Goal: Task Accomplishment & Management: Use online tool/utility

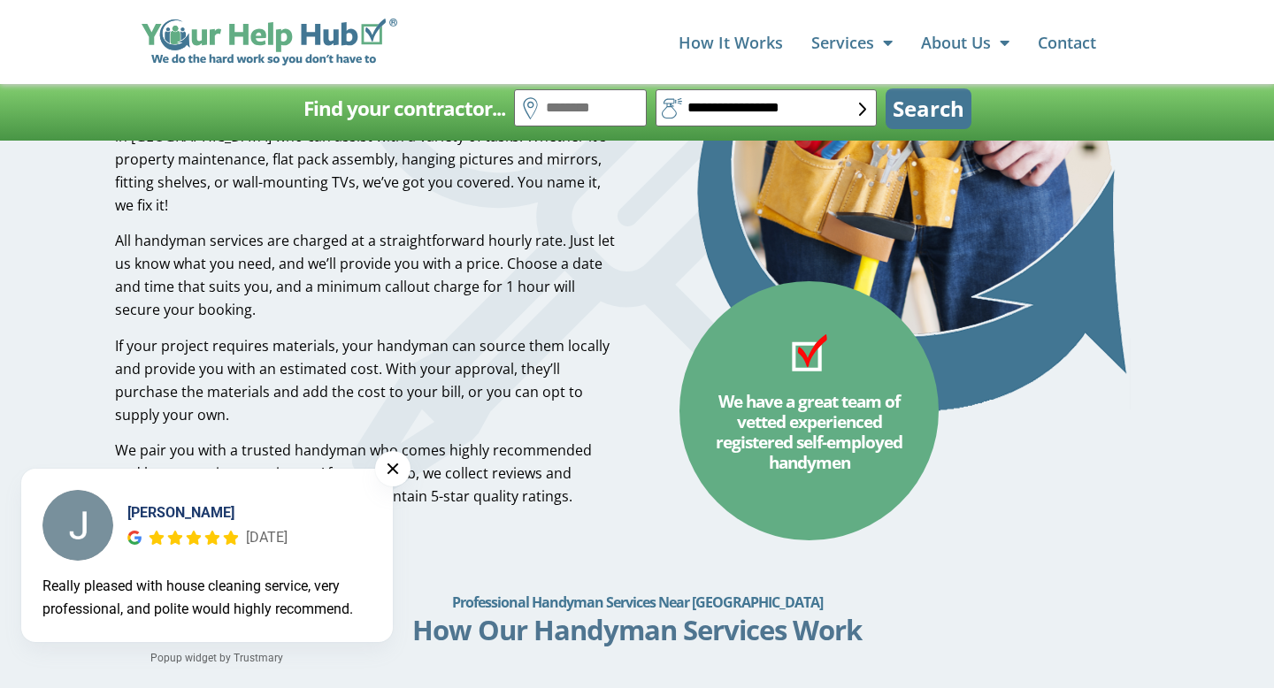
scroll to position [702, 0]
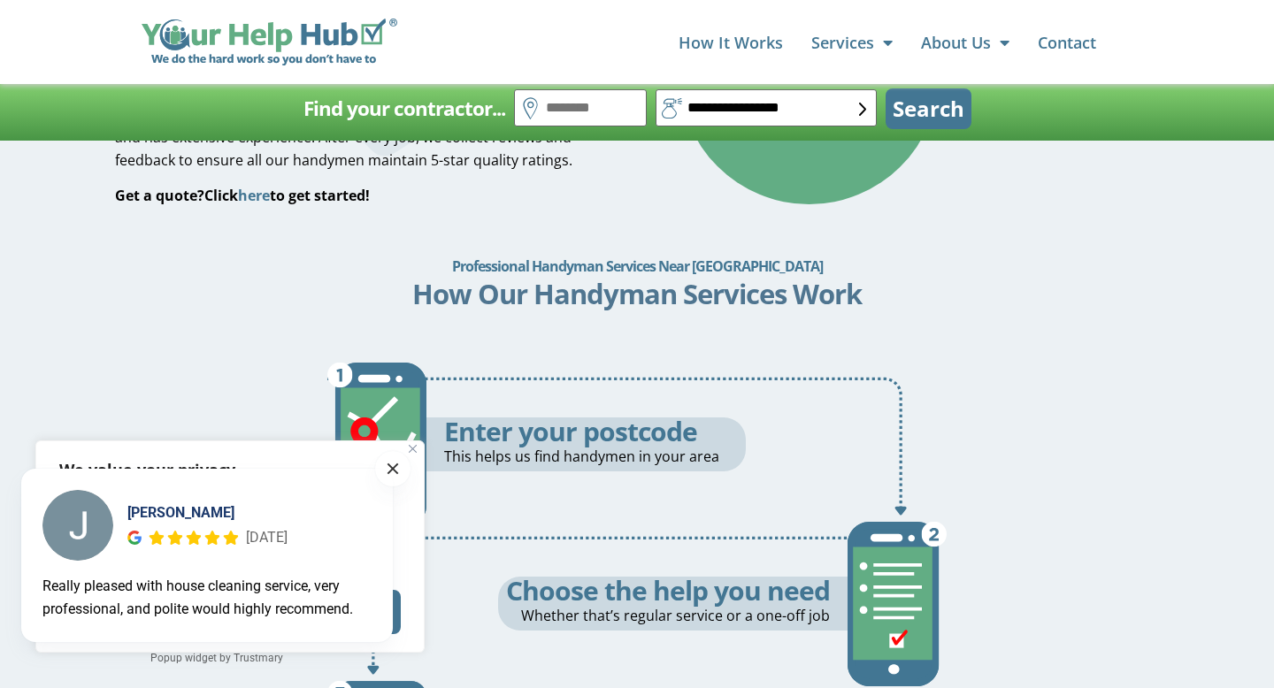
click at [395, 464] on span at bounding box center [392, 469] width 11 height 11
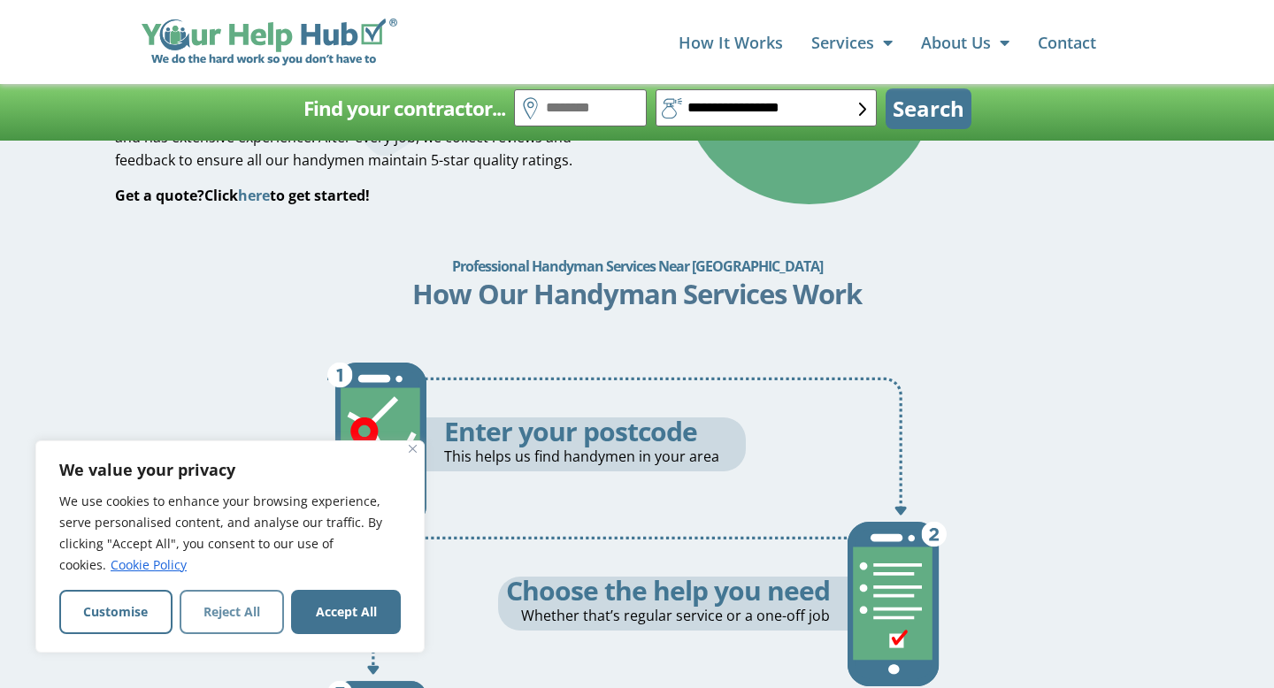
click at [230, 606] on button "Reject All" at bounding box center [232, 612] width 105 height 44
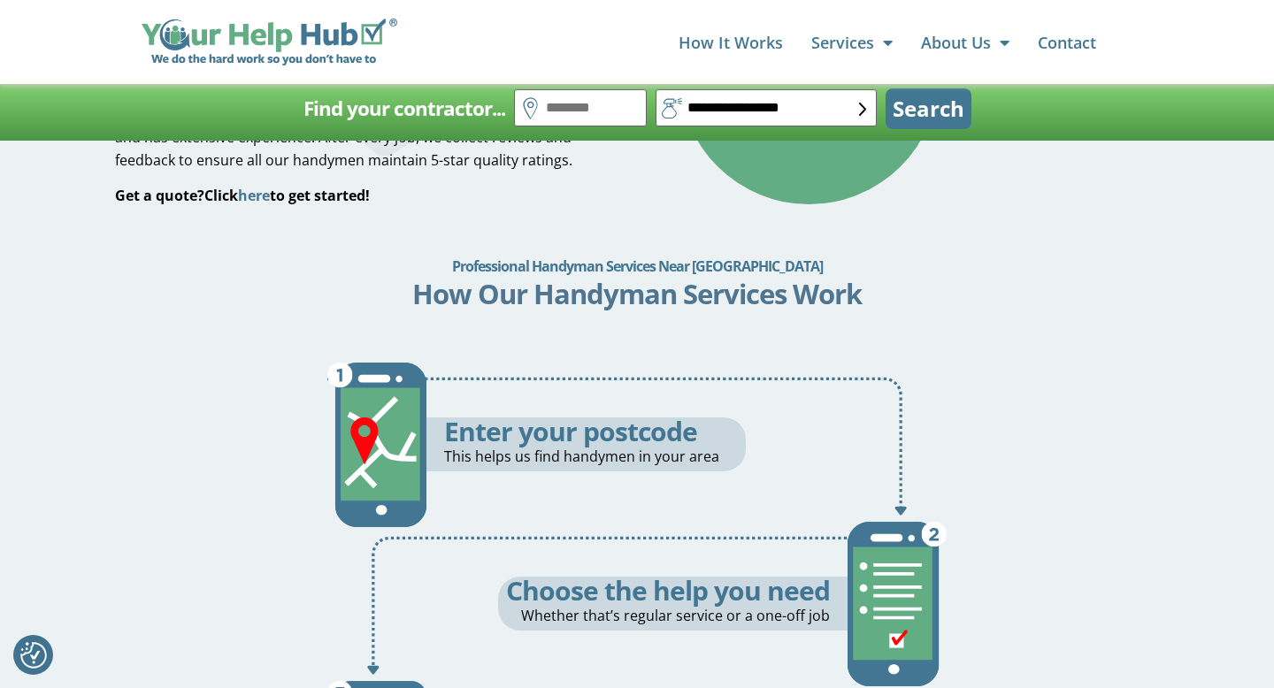
click at [557, 453] on p "This helps us find handymen in your area" at bounding box center [595, 456] width 303 height 23
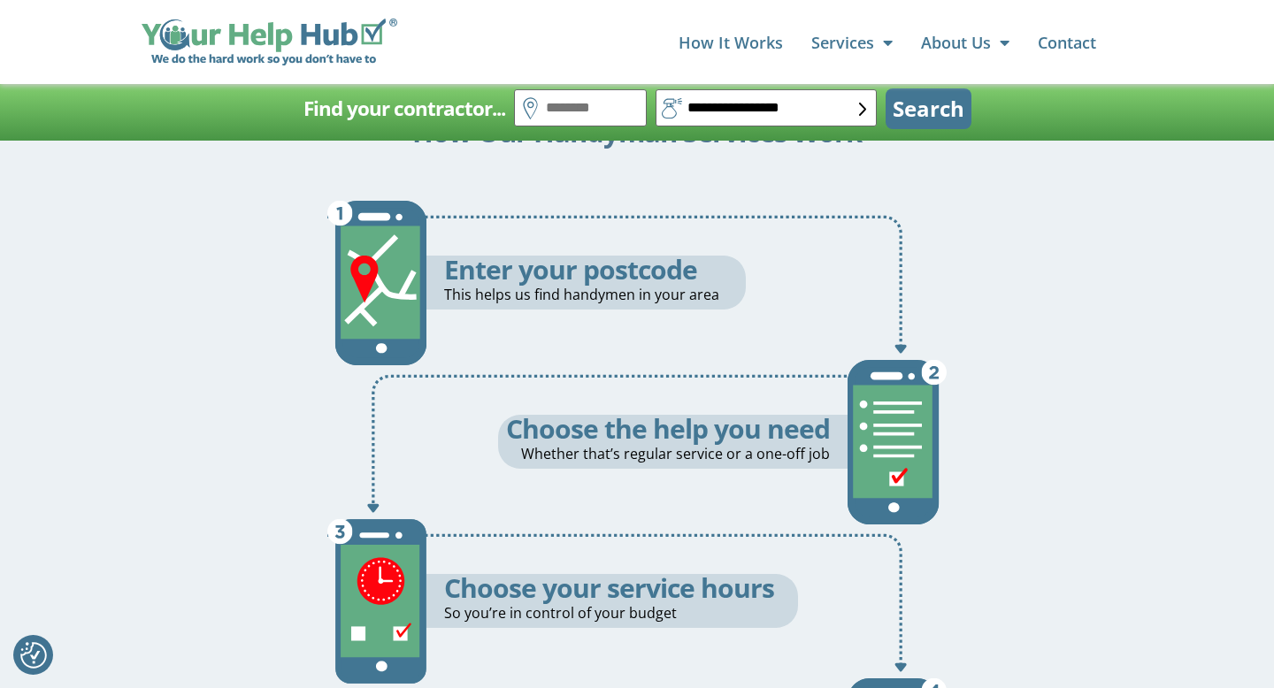
scroll to position [865, 0]
click at [547, 274] on h5 "Enter your postcode" at bounding box center [595, 268] width 303 height 27
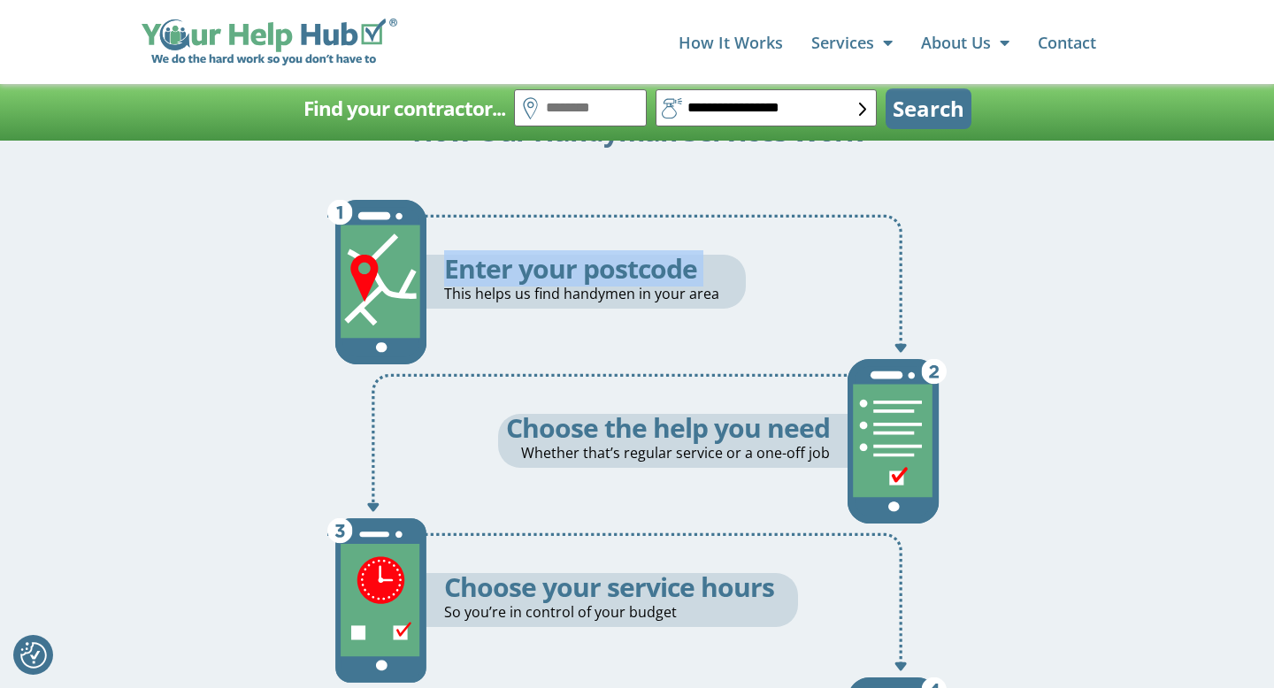
click at [547, 274] on h5 "Enter your postcode" at bounding box center [595, 268] width 303 height 27
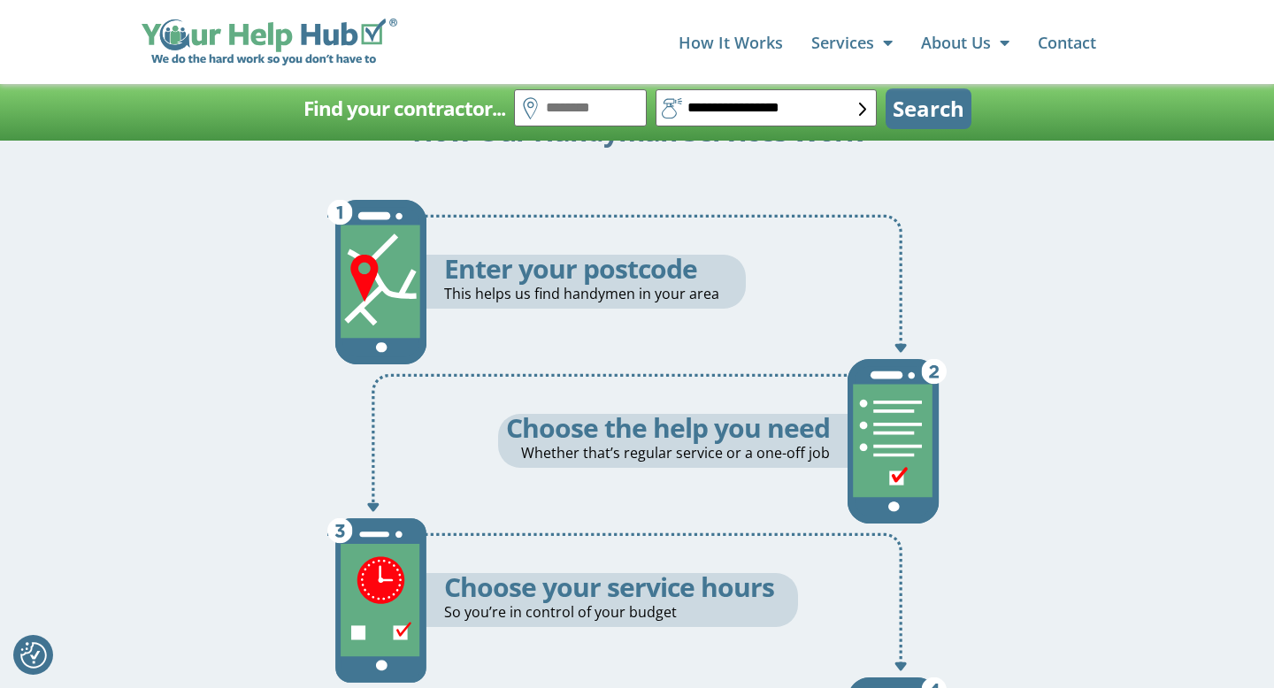
click at [551, 283] on p "This helps us find handymen in your area" at bounding box center [595, 293] width 303 height 23
click at [551, 294] on p "This helps us find handymen in your area" at bounding box center [595, 293] width 303 height 23
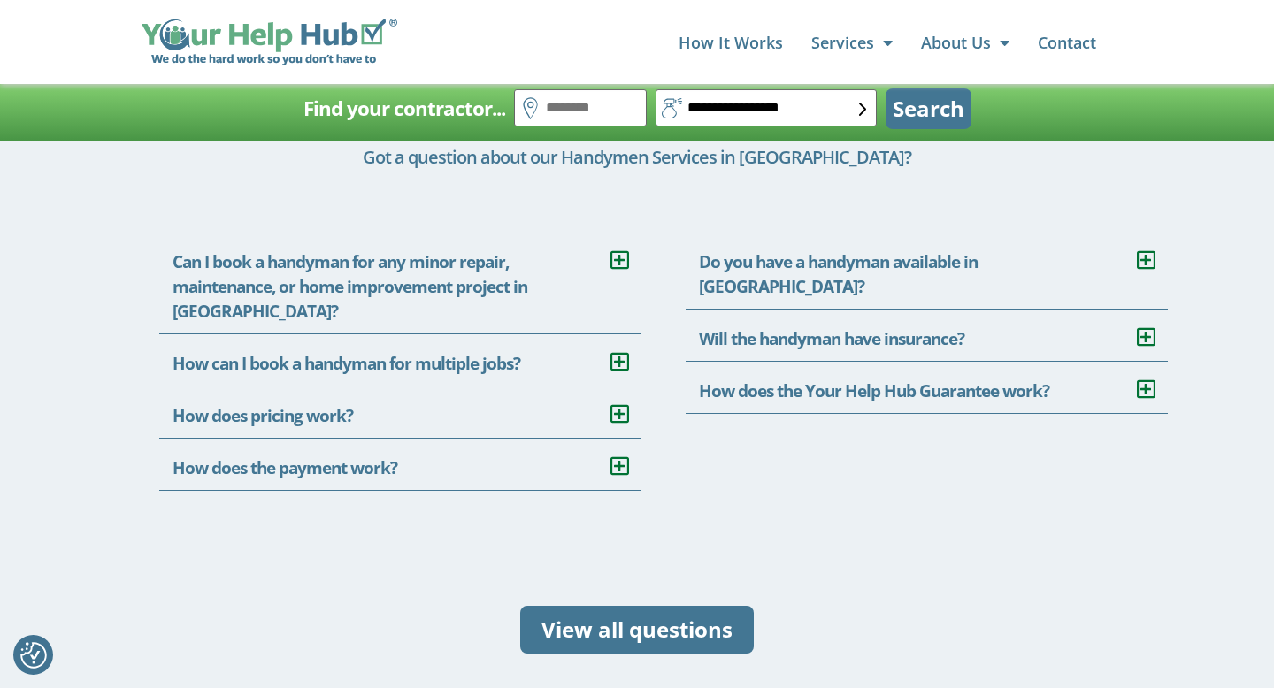
scroll to position [3813, 0]
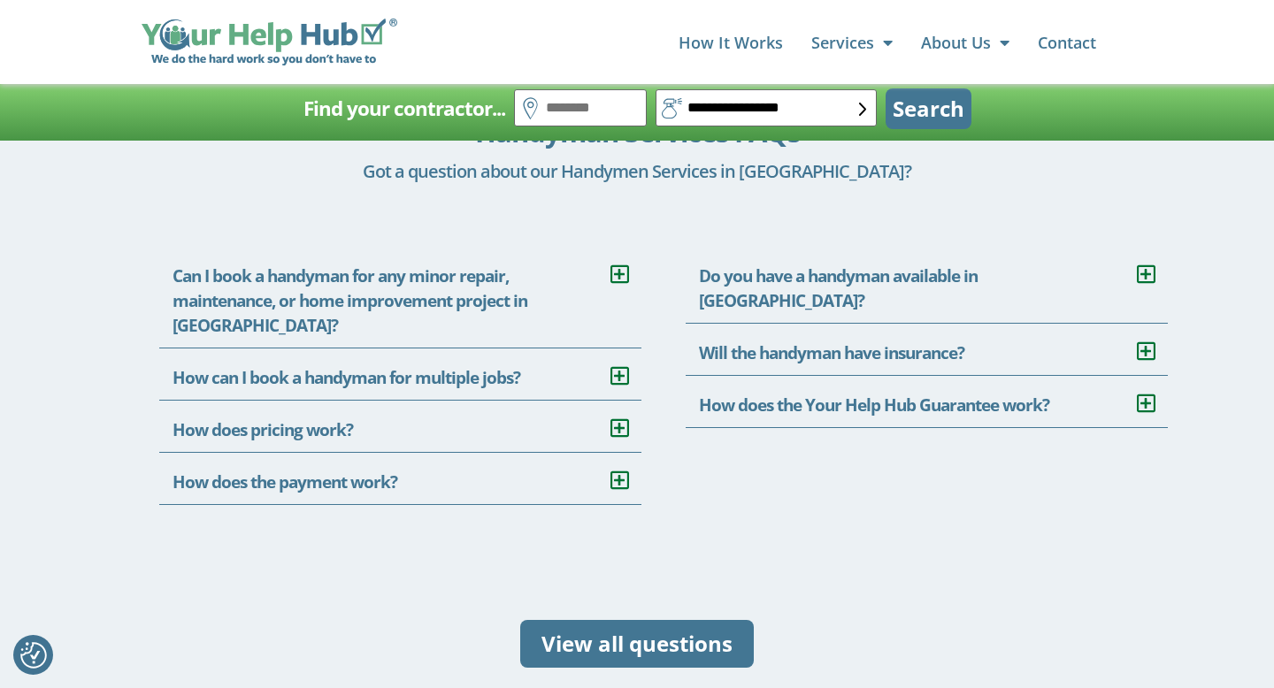
click at [623, 418] on icon at bounding box center [619, 428] width 18 height 21
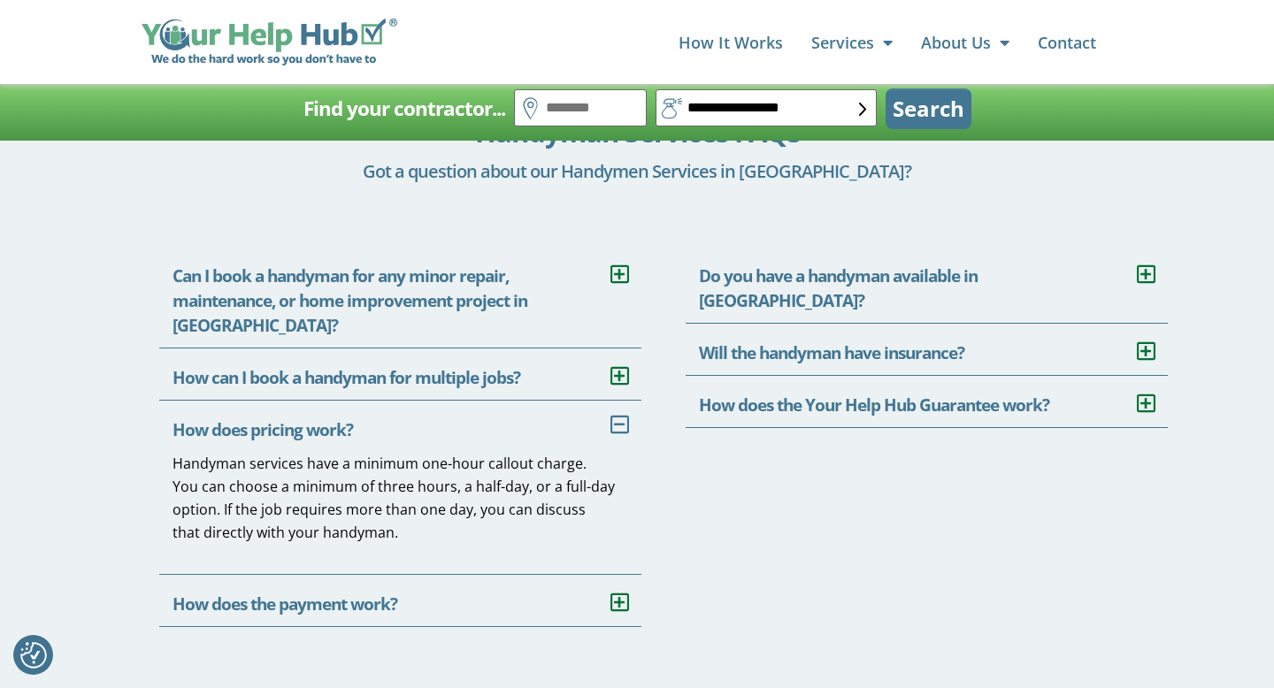
click at [611, 592] on icon at bounding box center [619, 602] width 18 height 21
